Goal: Navigation & Orientation: Find specific page/section

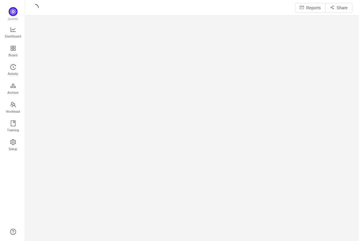
scroll to position [241, 336]
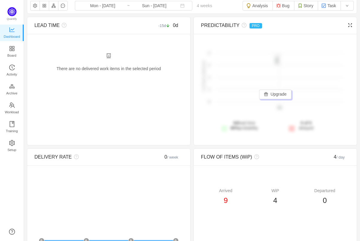
scroll to position [8, 0]
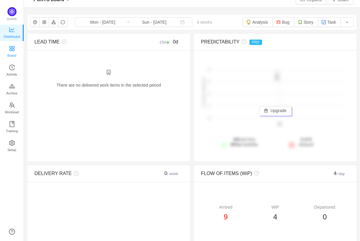
click at [9, 50] on link "Board" at bounding box center [12, 52] width 6 height 12
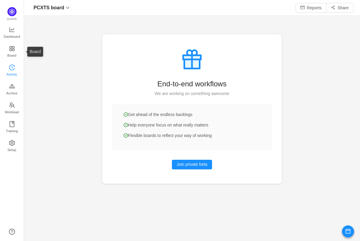
click at [11, 65] on link "Activity" at bounding box center [12, 71] width 6 height 12
